Goal: Communication & Community: Answer question/provide support

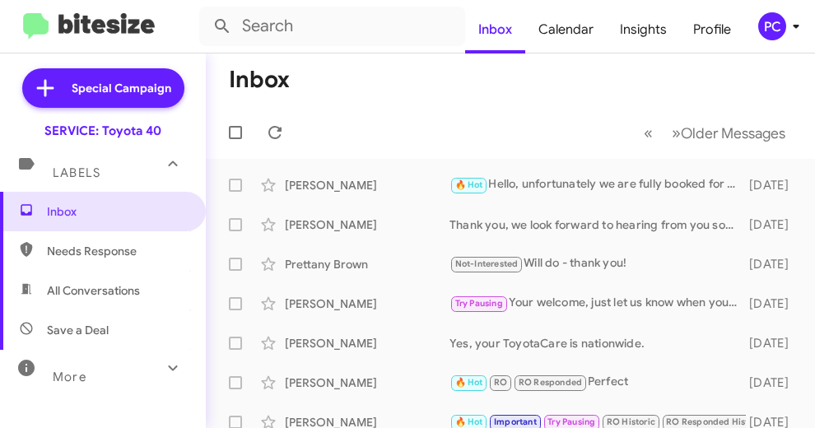
click at [73, 247] on span "Needs Response" at bounding box center [117, 251] width 140 height 16
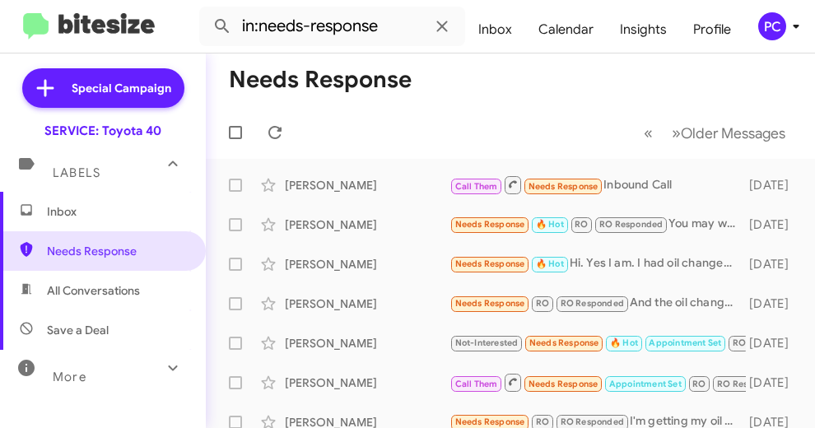
click at [90, 290] on span "All Conversations" at bounding box center [93, 290] width 93 height 16
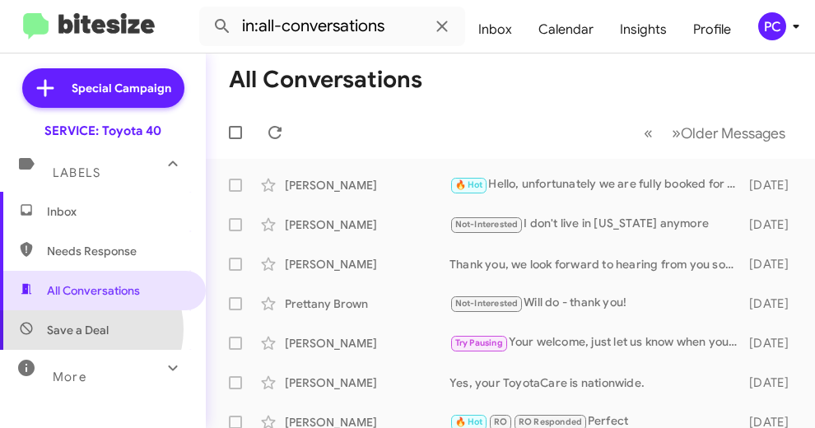
click at [91, 329] on span "Save a Deal" at bounding box center [78, 330] width 62 height 16
type input "in:not-interested"
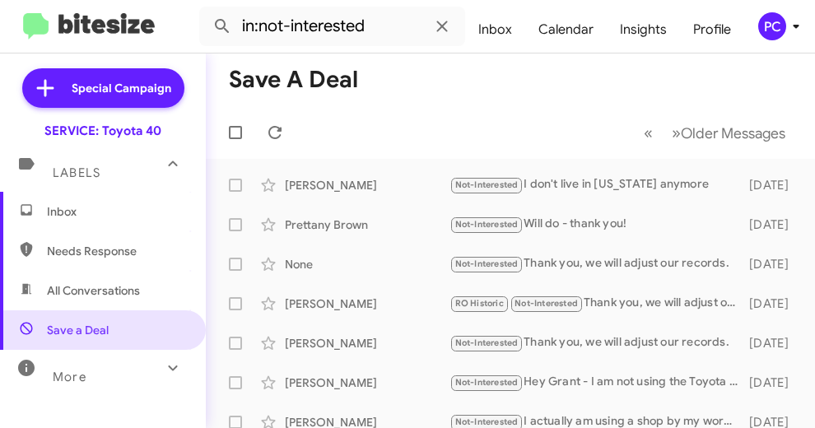
click at [74, 211] on span "Inbox" at bounding box center [117, 211] width 140 height 16
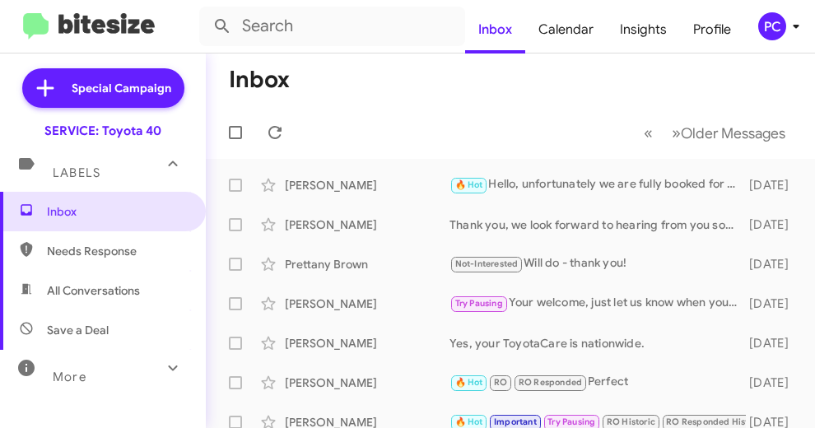
click at [346, 86] on mat-toolbar-row "Inbox" at bounding box center [510, 79] width 609 height 53
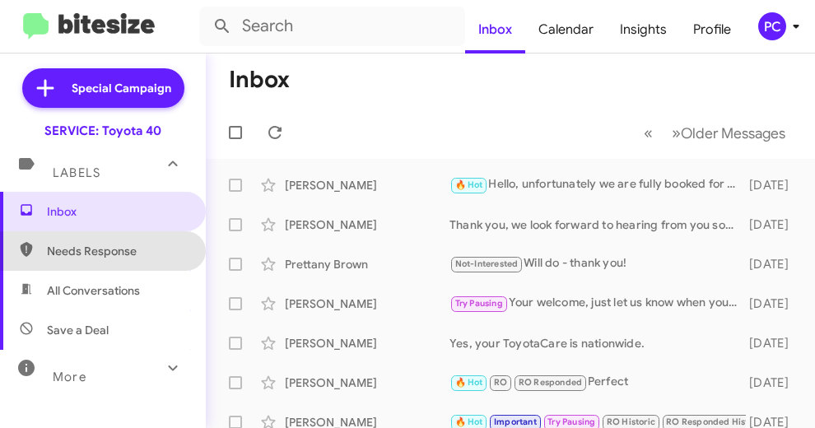
click at [102, 250] on span "Needs Response" at bounding box center [117, 251] width 140 height 16
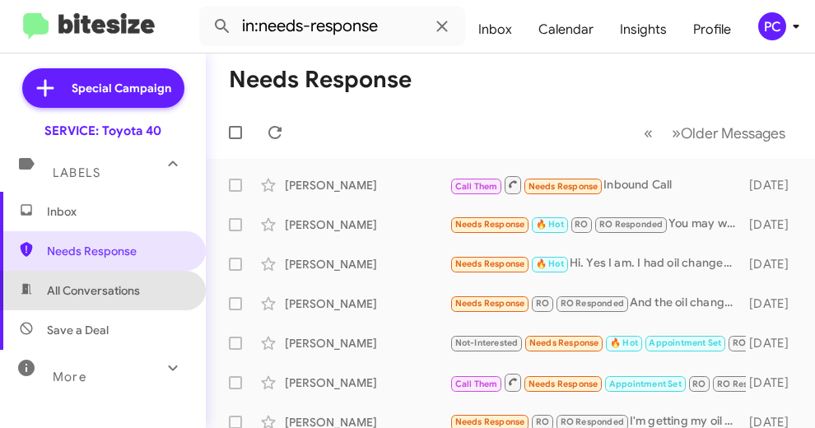
click at [102, 286] on span "All Conversations" at bounding box center [93, 290] width 93 height 16
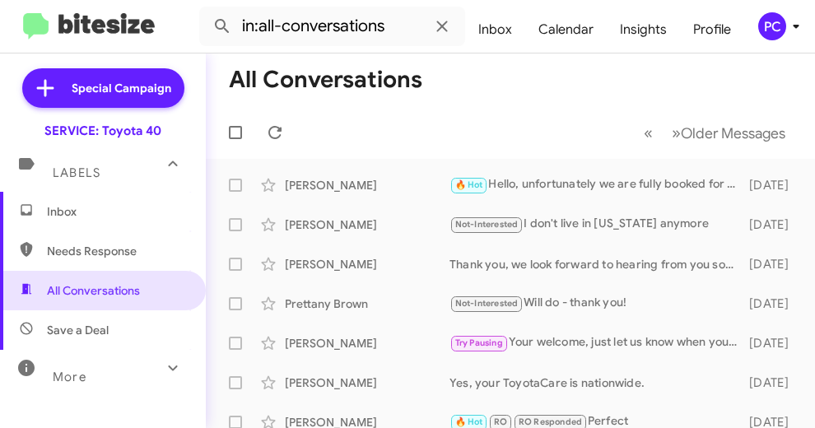
click at [93, 331] on span "Save a Deal" at bounding box center [78, 330] width 62 height 16
type input "in:not-interested"
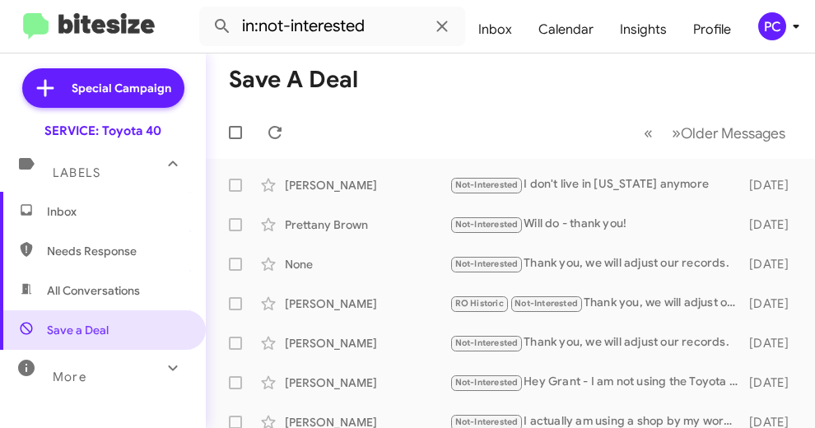
click at [57, 210] on span "Inbox" at bounding box center [117, 211] width 140 height 16
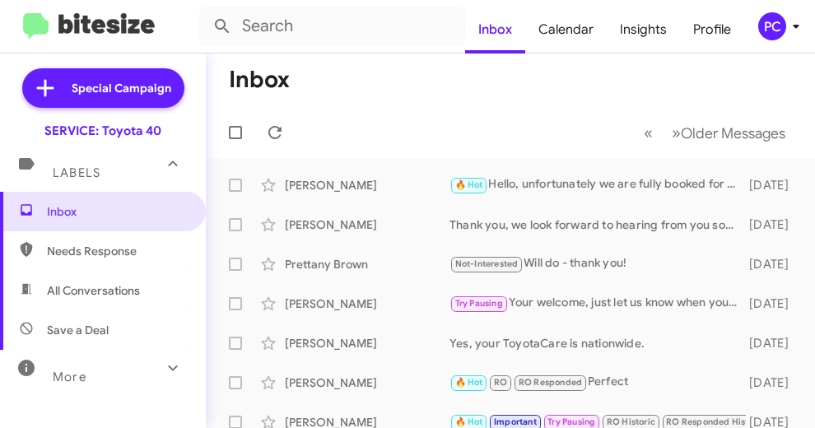
click at [360, 86] on mat-toolbar-row "Inbox" at bounding box center [510, 79] width 609 height 53
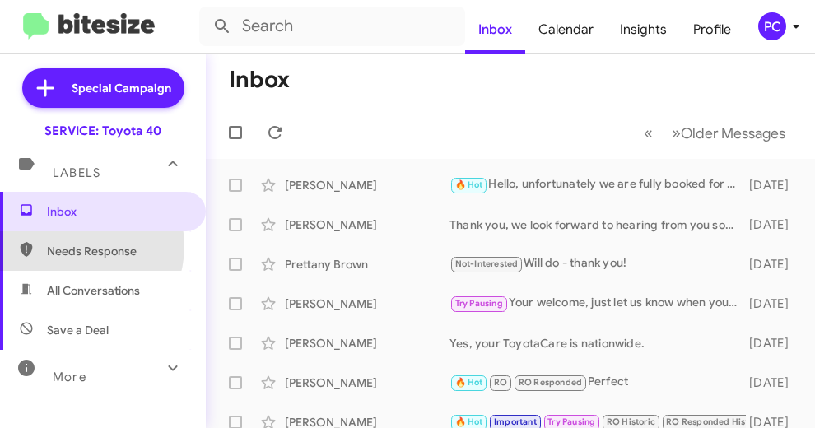
click at [77, 246] on span "Needs Response" at bounding box center [117, 251] width 140 height 16
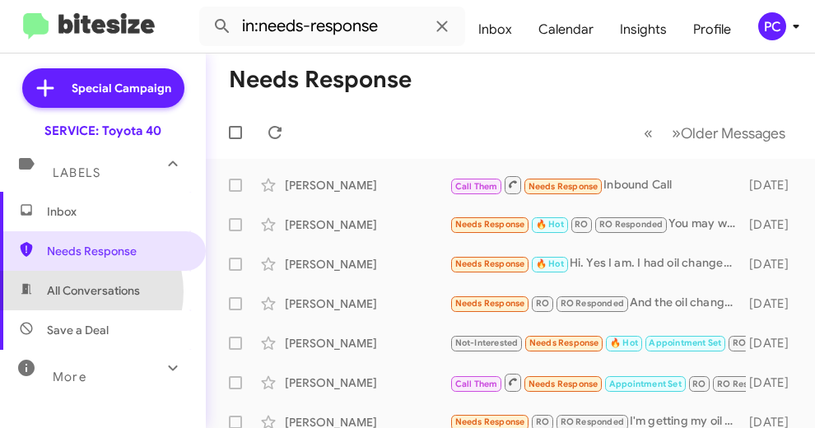
click at [79, 291] on span "All Conversations" at bounding box center [93, 290] width 93 height 16
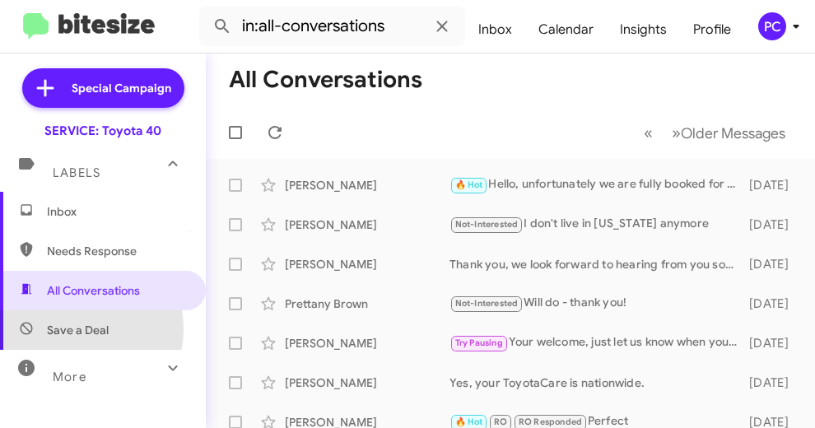
click at [73, 328] on span "Save a Deal" at bounding box center [78, 330] width 62 height 16
type input "in:not-interested"
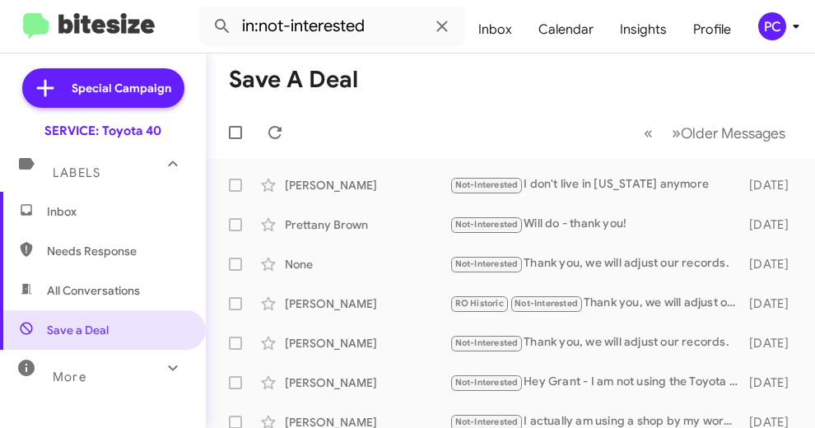
click at [67, 211] on span "Inbox" at bounding box center [117, 211] width 140 height 16
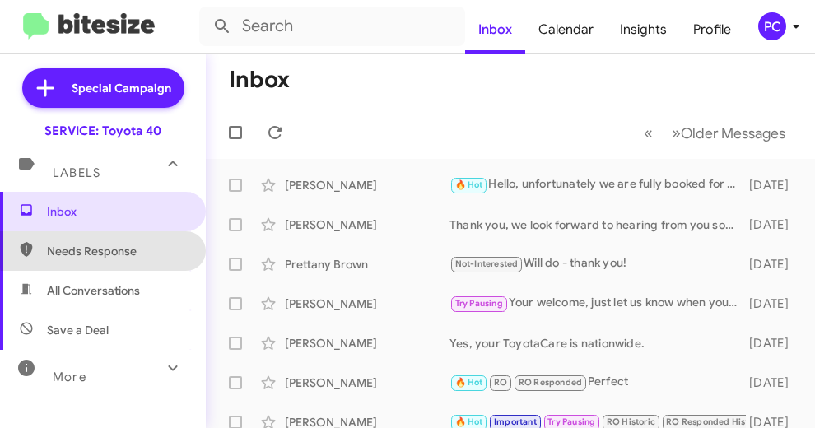
click at [120, 249] on span "Needs Response" at bounding box center [117, 251] width 140 height 16
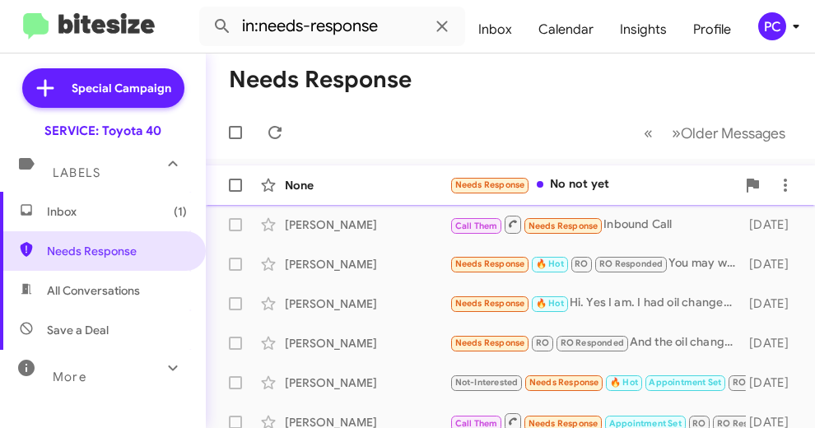
click at [355, 181] on div "None" at bounding box center [367, 185] width 165 height 16
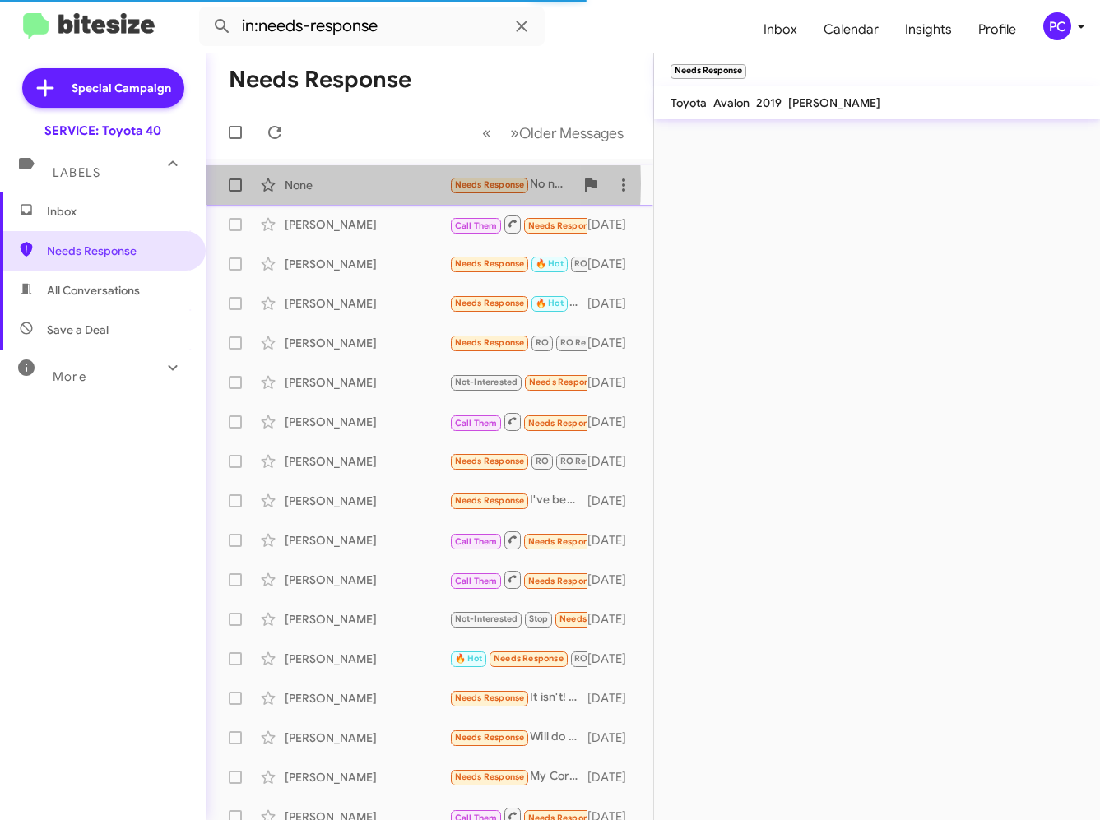
click at [297, 183] on div "None" at bounding box center [367, 185] width 165 height 16
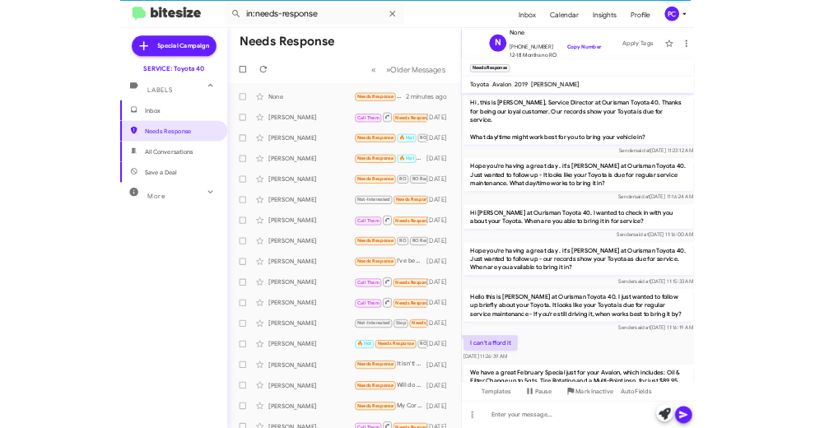
scroll to position [235, 0]
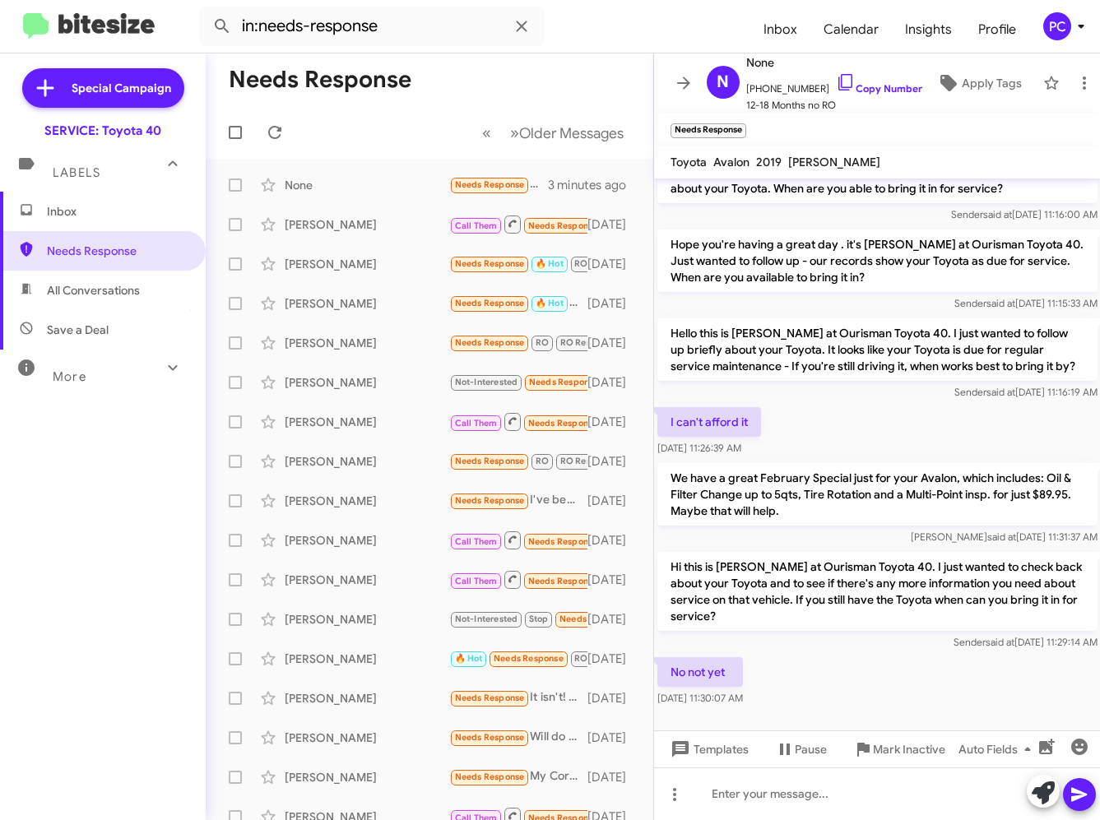
click at [109, 286] on span "All Conversations" at bounding box center [93, 290] width 93 height 16
type input "in:all-conversations"
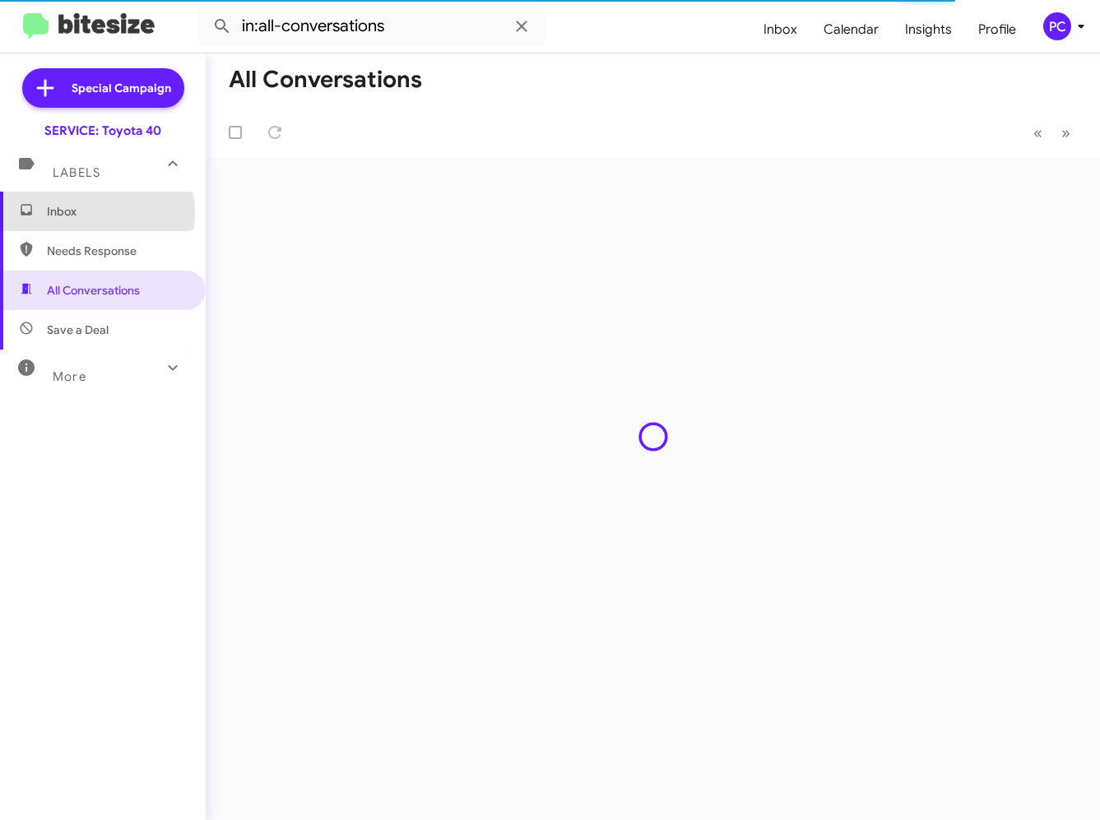
click at [76, 212] on span "Inbox" at bounding box center [117, 211] width 140 height 16
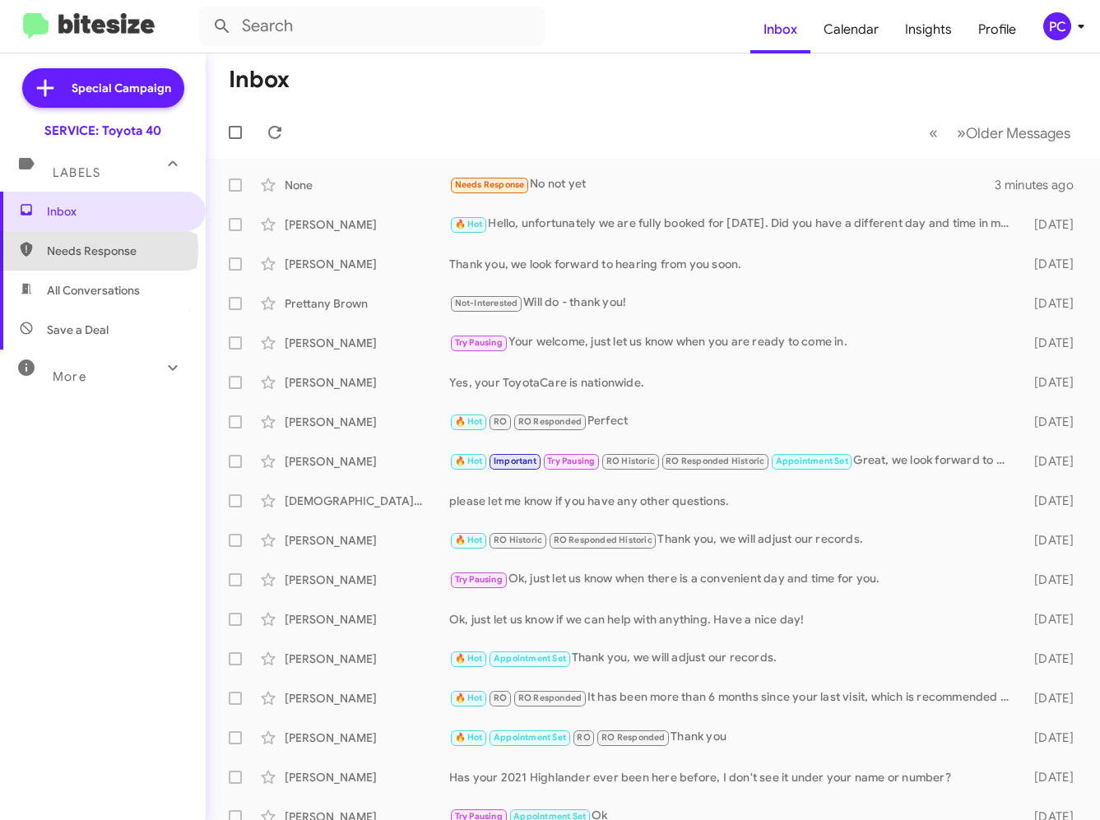
click at [98, 249] on span "Needs Response" at bounding box center [117, 251] width 140 height 16
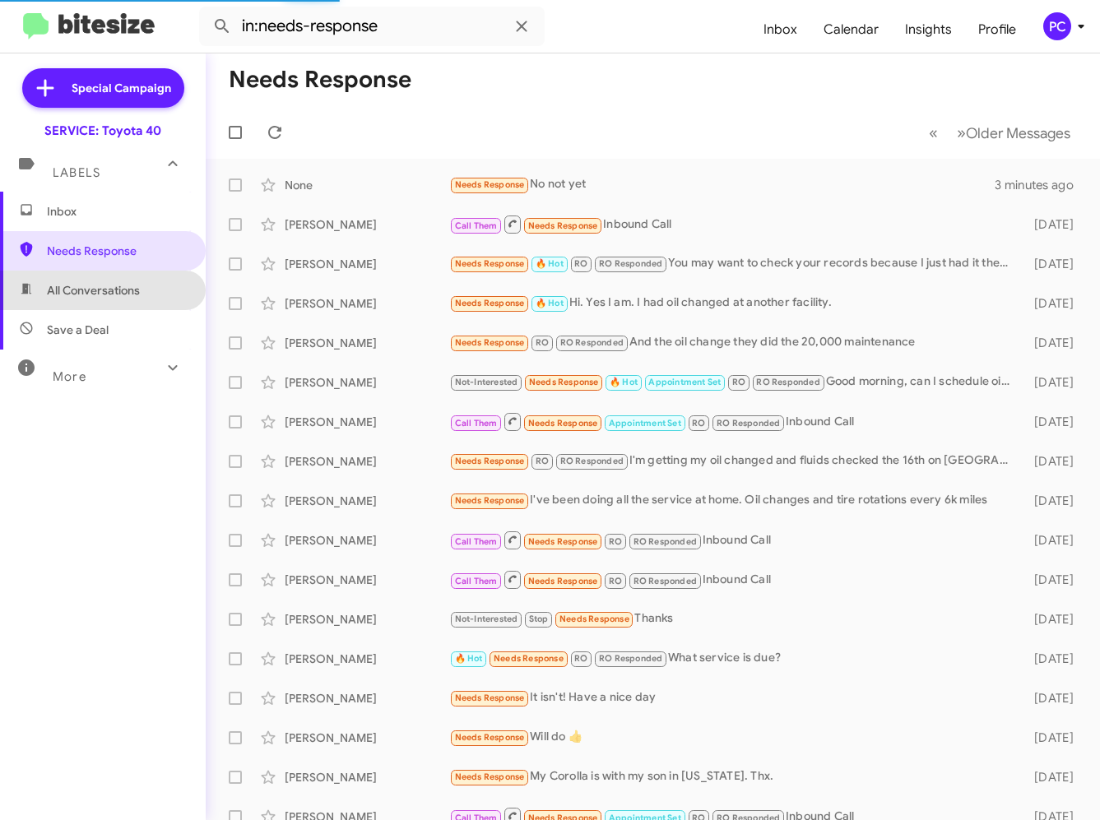
click at [107, 294] on span "All Conversations" at bounding box center [93, 290] width 93 height 16
type input "in:all-conversations"
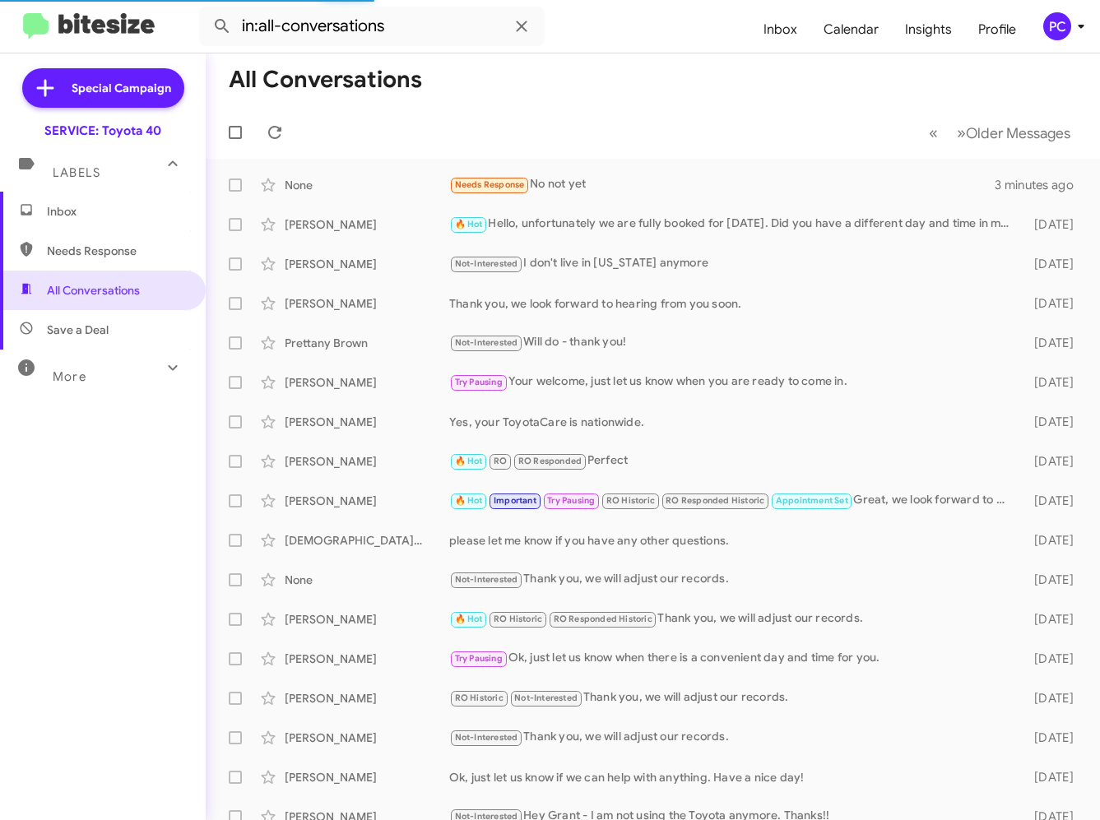
click at [88, 209] on span "Inbox" at bounding box center [117, 211] width 140 height 16
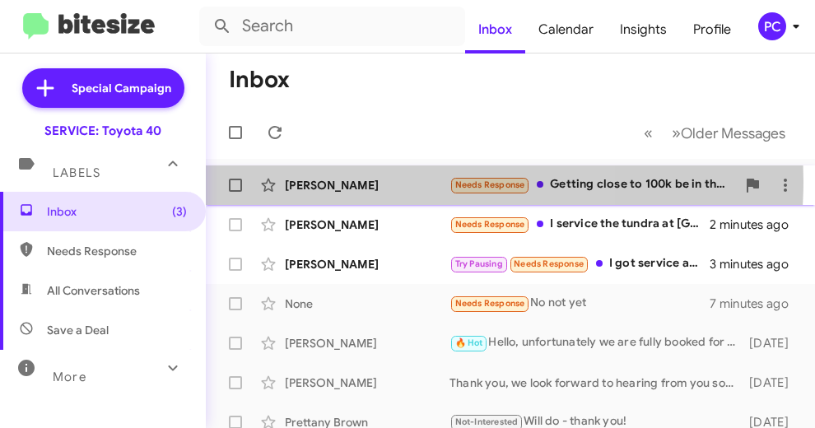
click at [395, 181] on div "[PERSON_NAME]" at bounding box center [367, 185] width 165 height 16
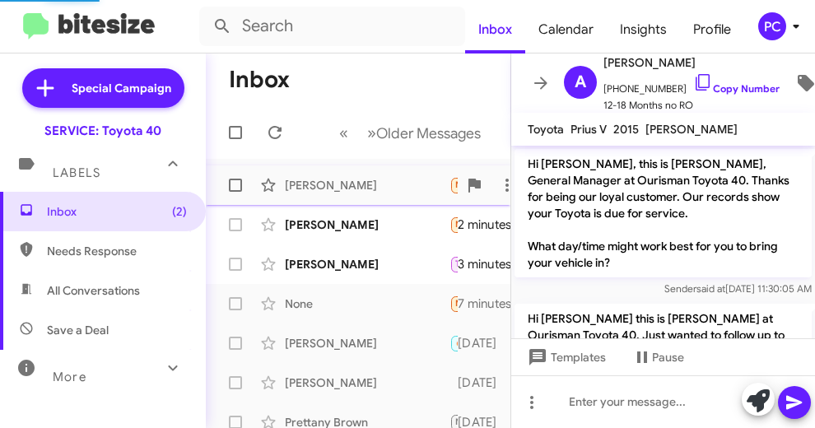
scroll to position [1214, 0]
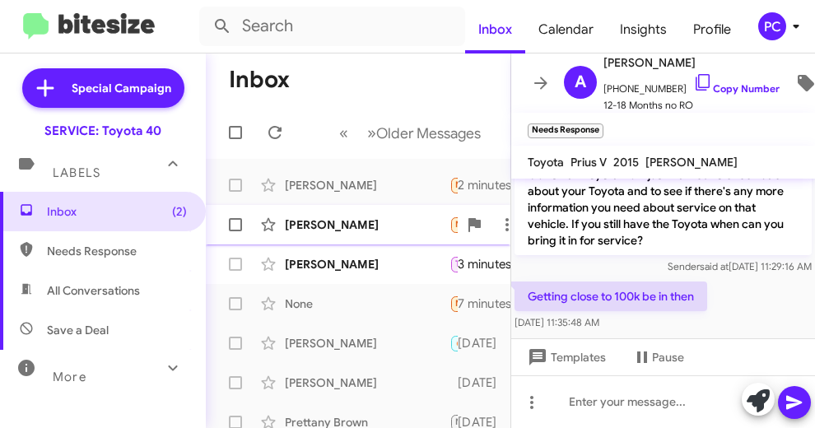
click at [381, 228] on div "[PERSON_NAME]" at bounding box center [367, 224] width 165 height 16
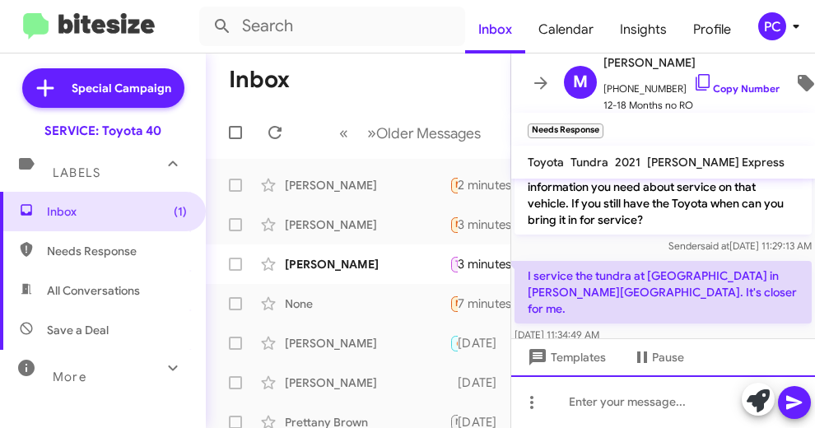
click at [560, 406] on div at bounding box center [663, 401] width 304 height 53
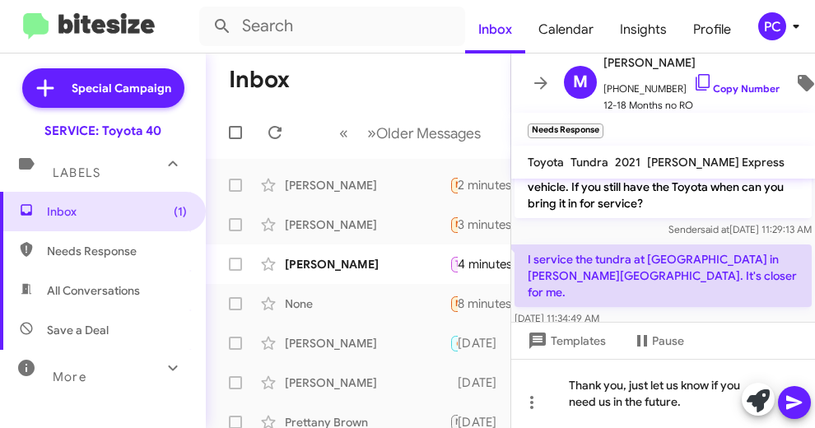
click at [796, 403] on icon at bounding box center [794, 403] width 16 height 14
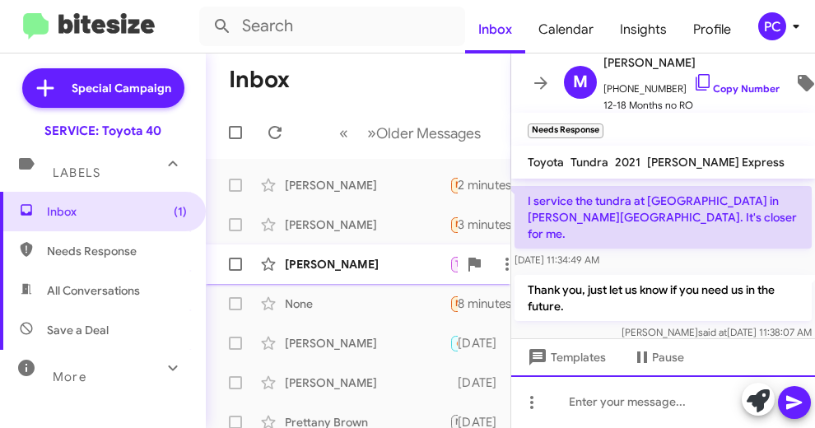
scroll to position [574, 0]
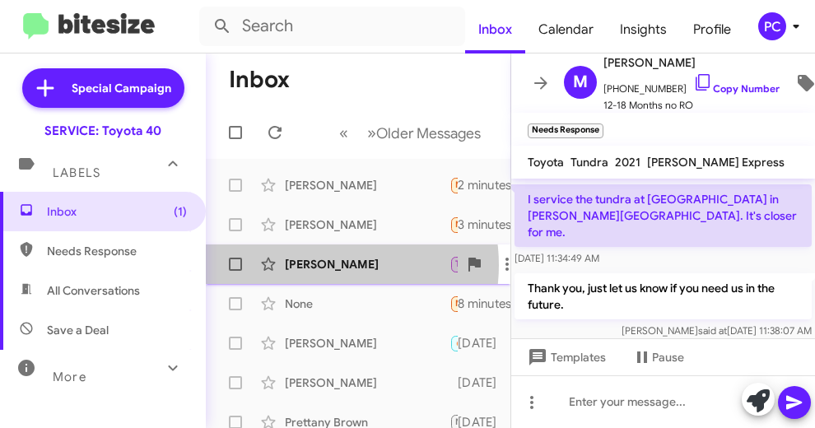
click at [321, 265] on div "[PERSON_NAME]" at bounding box center [367, 264] width 165 height 16
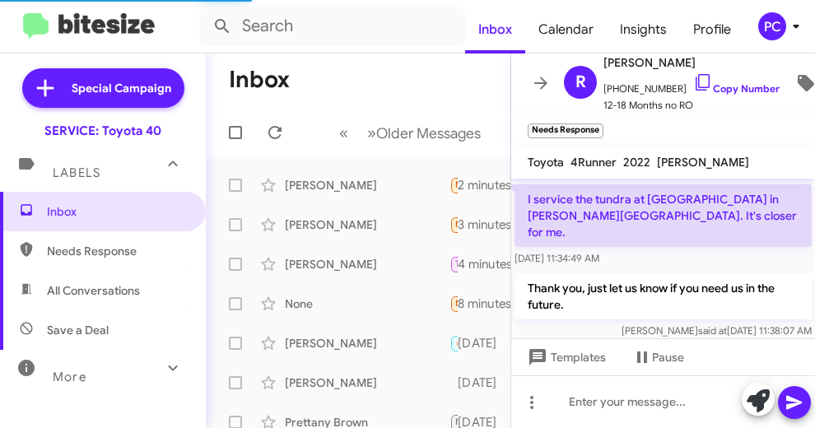
scroll to position [546, 0]
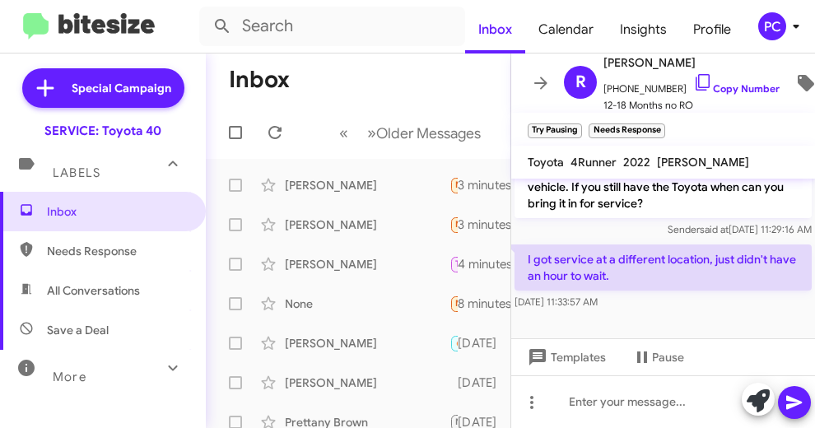
click at [700, 304] on div "[DATE] 11:33:57 AM" at bounding box center [662, 302] width 297 height 16
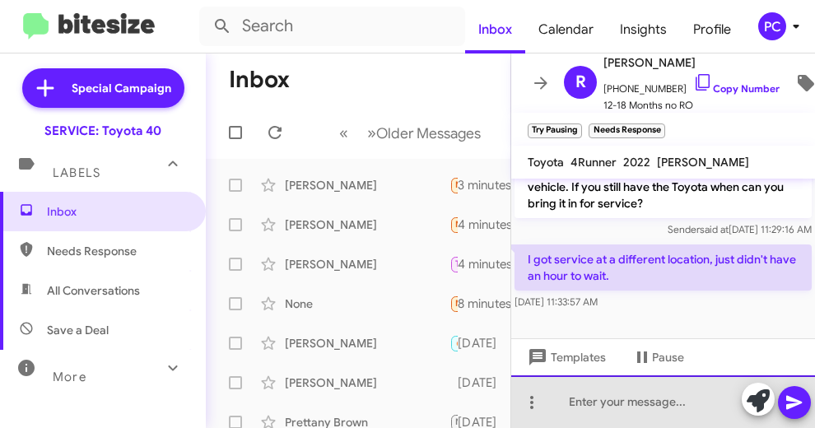
click at [557, 402] on div at bounding box center [663, 401] width 304 height 53
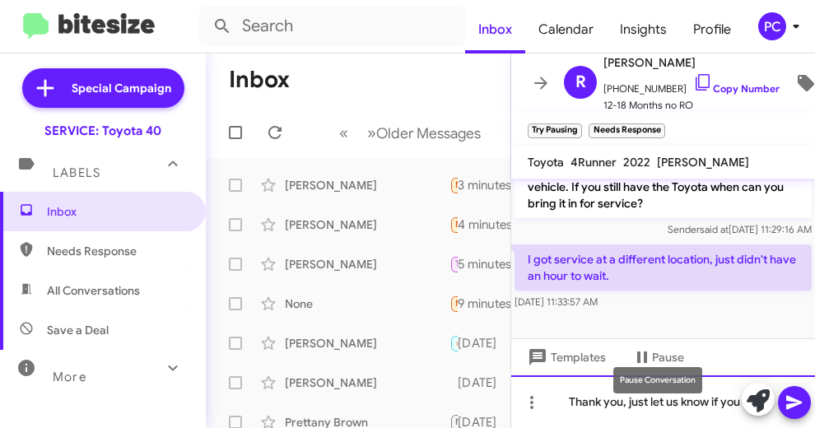
scroll to position [563, 0]
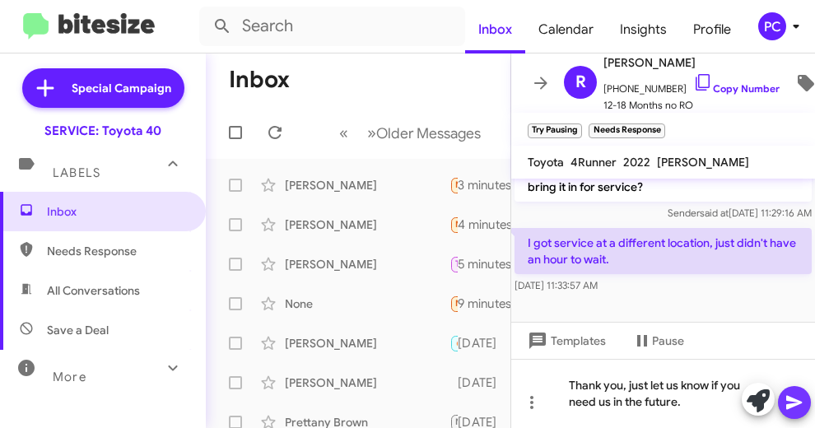
click at [794, 414] on span at bounding box center [794, 402] width 20 height 33
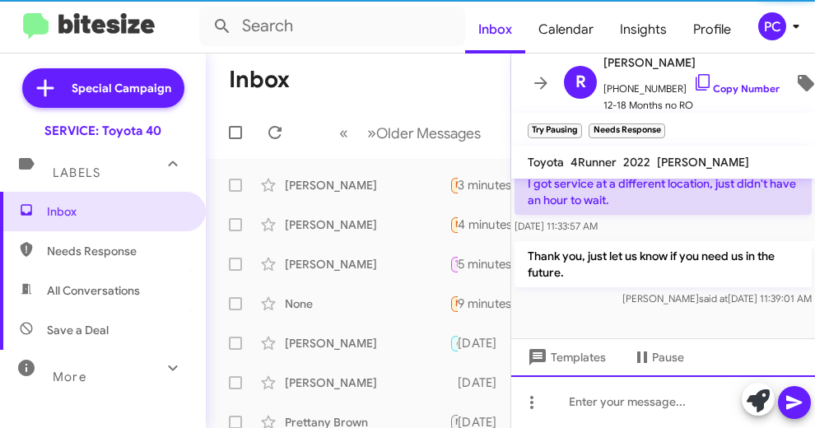
scroll to position [623, 0]
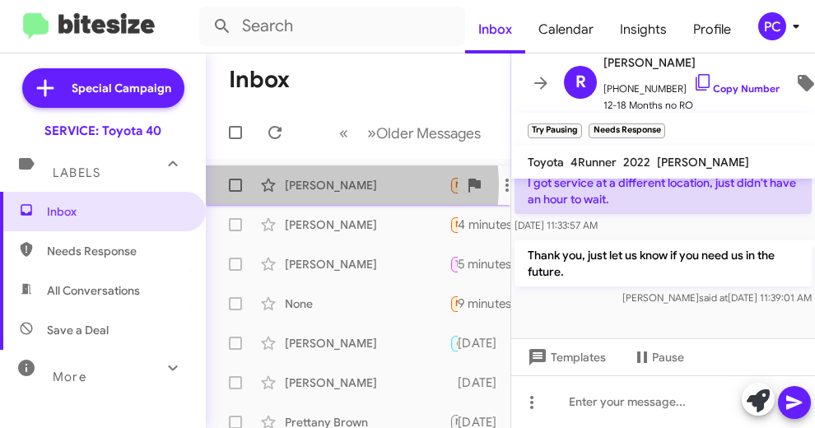
click at [315, 185] on div "[PERSON_NAME]" at bounding box center [367, 185] width 165 height 16
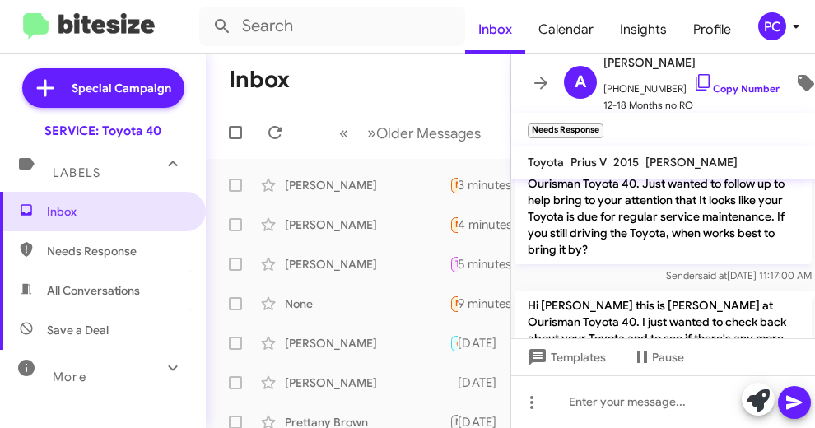
scroll to position [1247, 0]
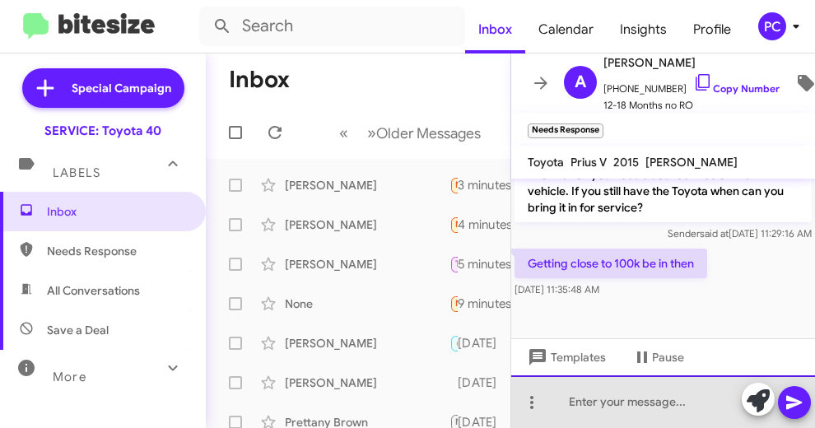
click at [558, 401] on div at bounding box center [663, 401] width 304 height 53
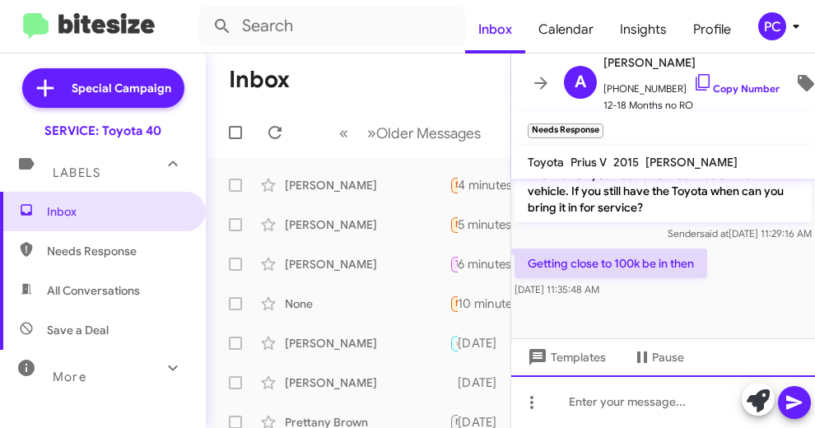
click at [556, 412] on div at bounding box center [663, 401] width 304 height 53
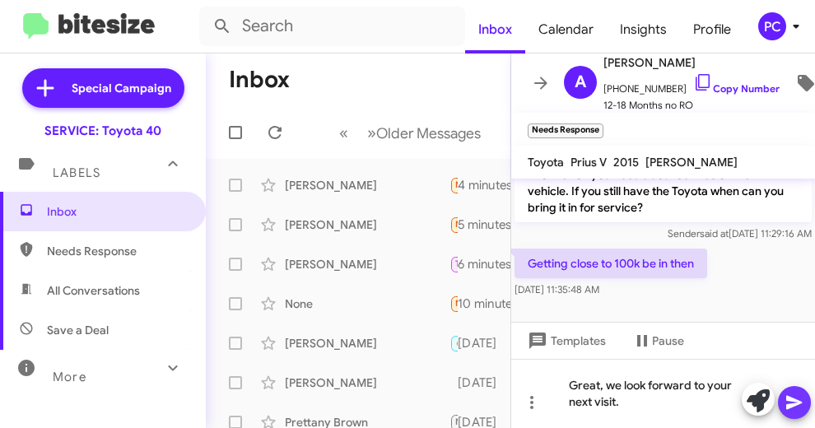
click at [794, 403] on icon at bounding box center [794, 403] width 16 height 14
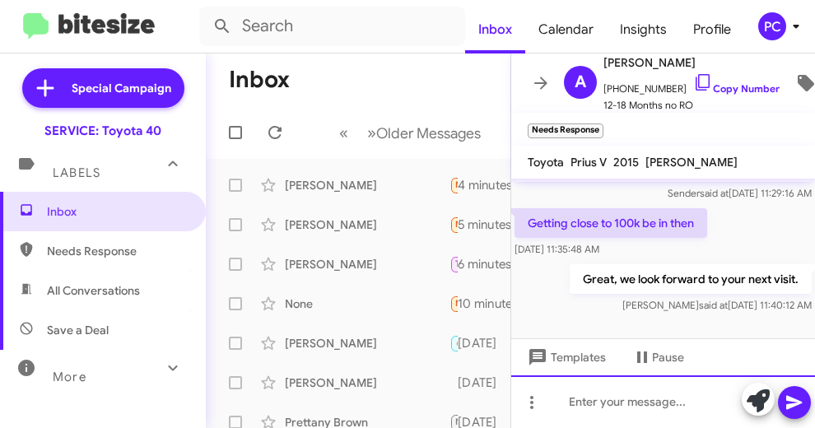
scroll to position [1307, 0]
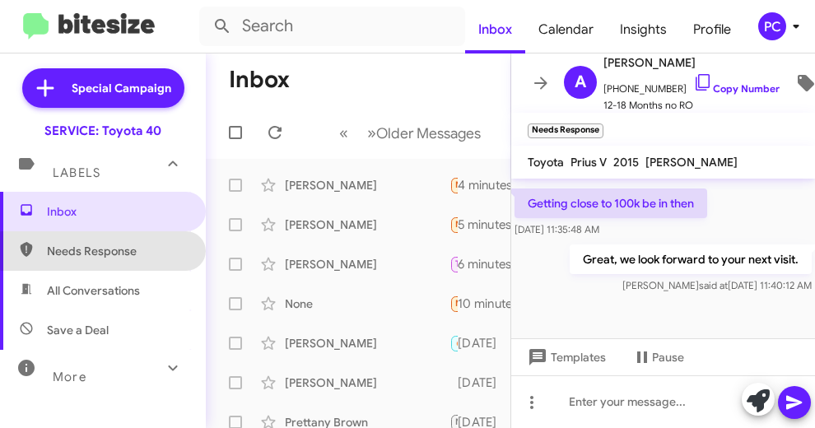
click at [102, 251] on span "Needs Response" at bounding box center [117, 251] width 140 height 16
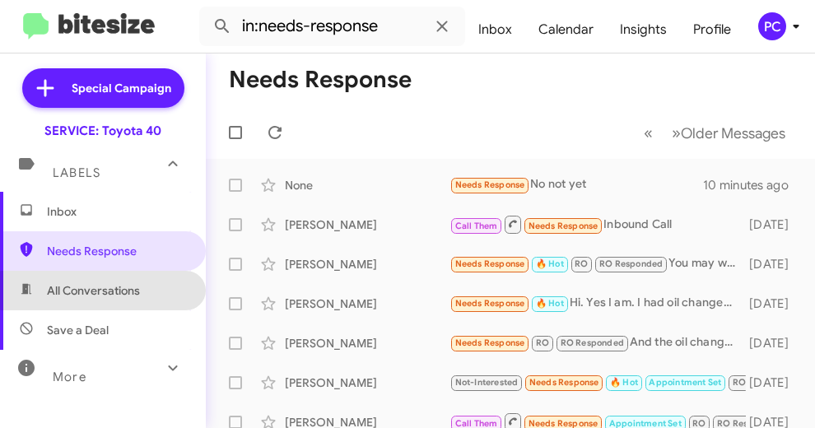
click at [106, 290] on span "All Conversations" at bounding box center [93, 290] width 93 height 16
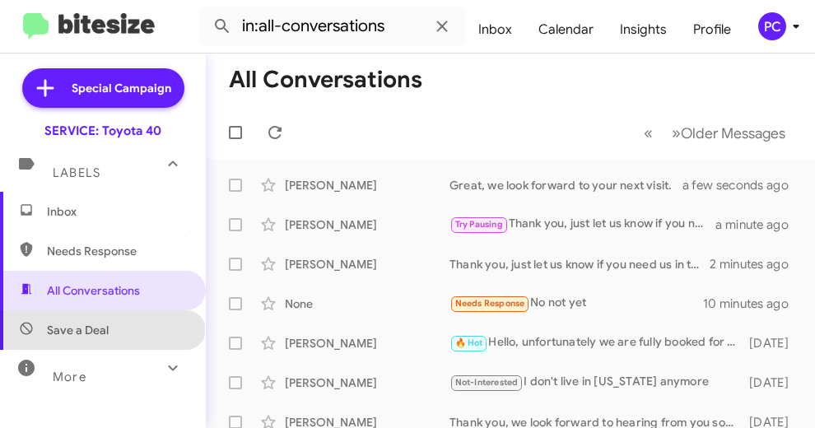
click at [101, 326] on span "Save a Deal" at bounding box center [78, 330] width 62 height 16
type input "in:not-interested"
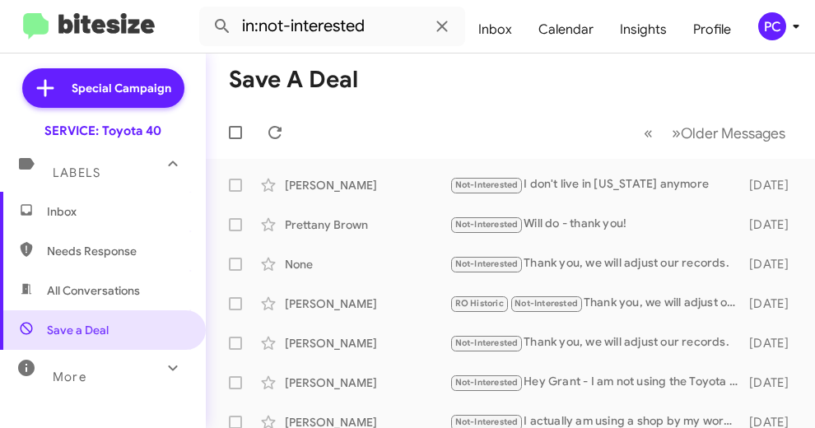
click at [84, 211] on span "Inbox" at bounding box center [117, 211] width 140 height 16
